Goal: Share content

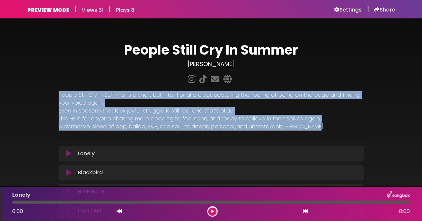
drag, startPoint x: 59, startPoint y: 96, endPoint x: 317, endPoint y: 128, distance: 260.3
click at [317, 127] on div "People Still Cry in Summer is a short but intentional project, capturing the fe…" at bounding box center [211, 110] width 305 height 39
copy div "People Still Cry in Summer is a short but intentional project, capturing the fe…"
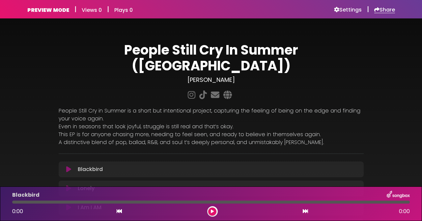
click at [376, 10] on icon at bounding box center [376, 9] width 5 height 5
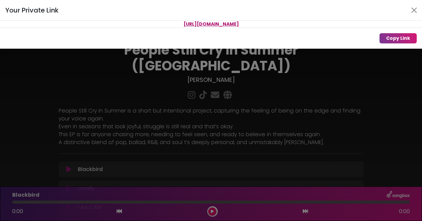
click at [239, 24] on span "[URL][DOMAIN_NAME]" at bounding box center [210, 24] width 55 height 7
copy div "[URL][DOMAIN_NAME]"
click at [394, 38] on button "Copy Link" at bounding box center [397, 38] width 37 height 10
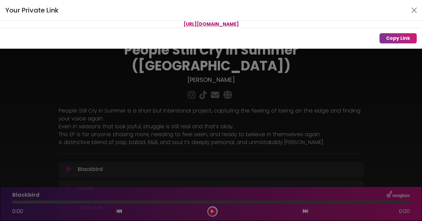
click at [220, 23] on span "[URL][DOMAIN_NAME]" at bounding box center [210, 24] width 55 height 7
click at [194, 87] on div "Your Private Link [URL][DOMAIN_NAME] Copy Link" at bounding box center [211, 110] width 422 height 221
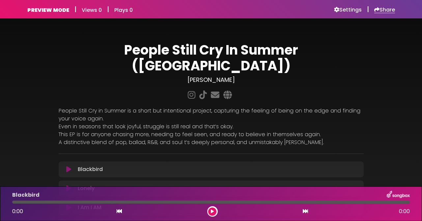
click at [389, 10] on h6 "Share" at bounding box center [384, 10] width 21 height 7
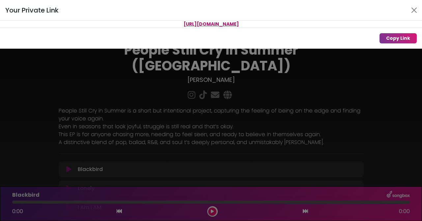
click at [239, 21] on span "[URL][DOMAIN_NAME]" at bounding box center [210, 24] width 55 height 7
copy div "[URL][DOMAIN_NAME]"
click at [401, 36] on button "Copy Link" at bounding box center [397, 38] width 37 height 10
